Goal: Task Accomplishment & Management: Complete application form

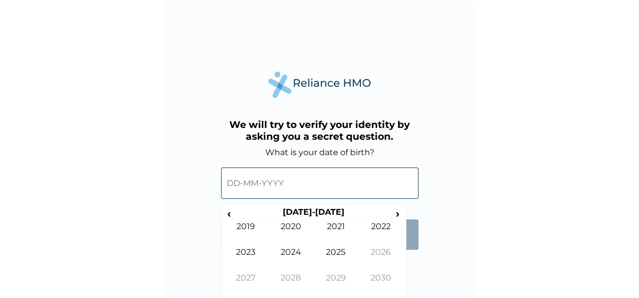
click at [305, 188] on input "text" at bounding box center [319, 183] width 197 height 31
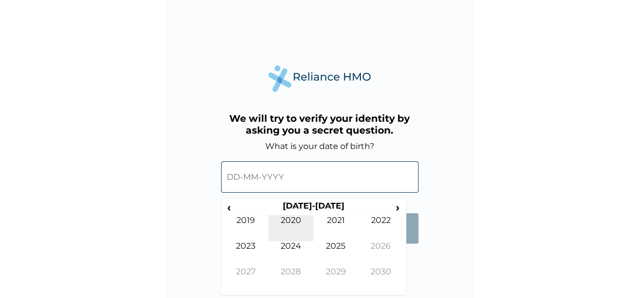
scroll to position [10, 0]
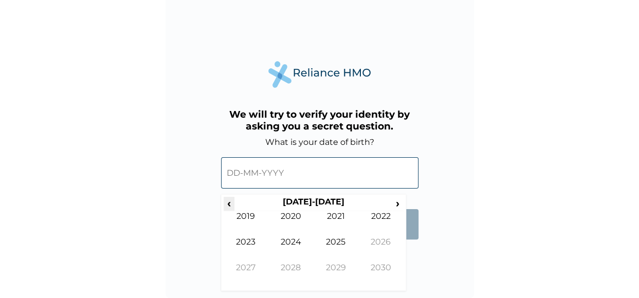
click at [227, 207] on span "‹" at bounding box center [229, 203] width 11 height 13
click at [229, 199] on span "‹" at bounding box center [229, 203] width 11 height 13
click at [299, 268] on td "1998" at bounding box center [290, 276] width 45 height 26
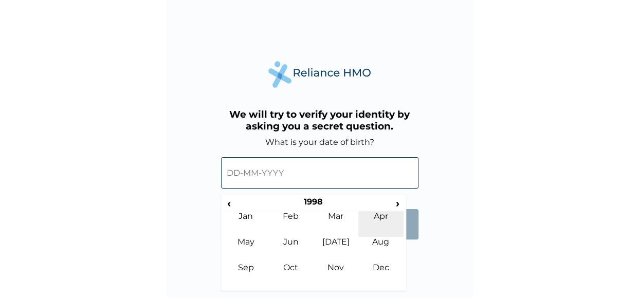
click at [382, 221] on td "Apr" at bounding box center [380, 224] width 45 height 26
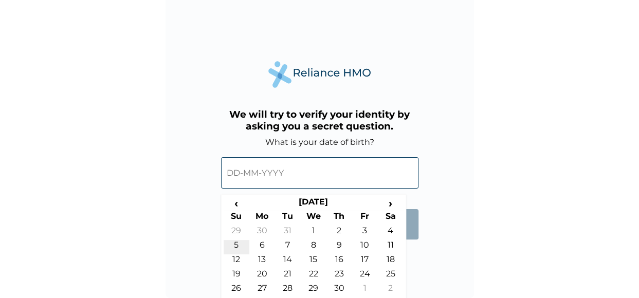
click at [237, 246] on td "5" at bounding box center [237, 247] width 26 height 14
type input "[DATE]"
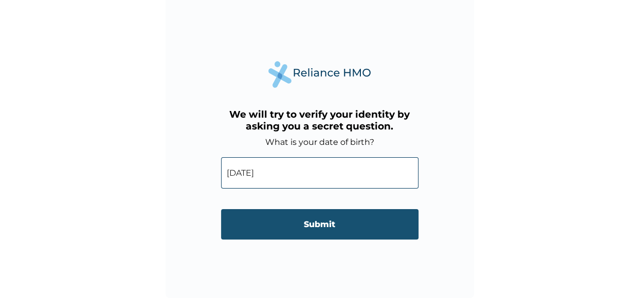
click at [276, 235] on input "Submit" at bounding box center [319, 224] width 197 height 30
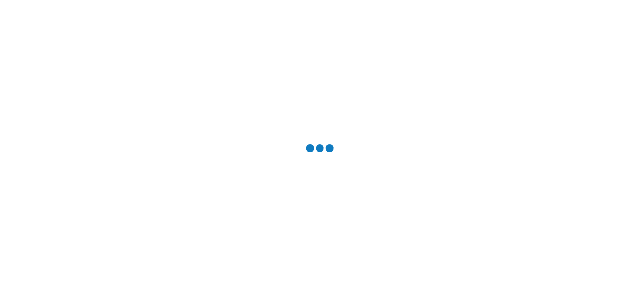
scroll to position [0, 0]
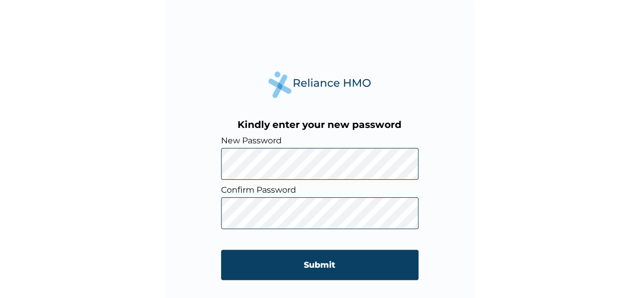
click input "Submit" at bounding box center [319, 265] width 197 height 30
